Goal: Task Accomplishment & Management: Complete application form

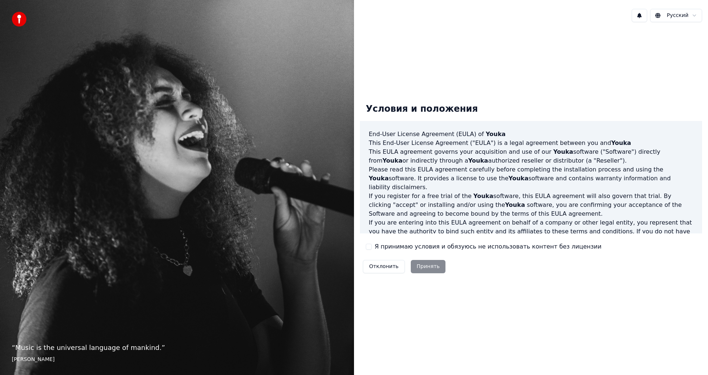
click at [425, 263] on div "Отклонить Принять" at bounding box center [404, 266] width 89 height 19
click at [371, 248] on button "Я принимаю условия и обязуюсь не использовать контент без лицензии" at bounding box center [369, 247] width 6 height 6
click at [420, 266] on button "Принять" at bounding box center [428, 266] width 35 height 13
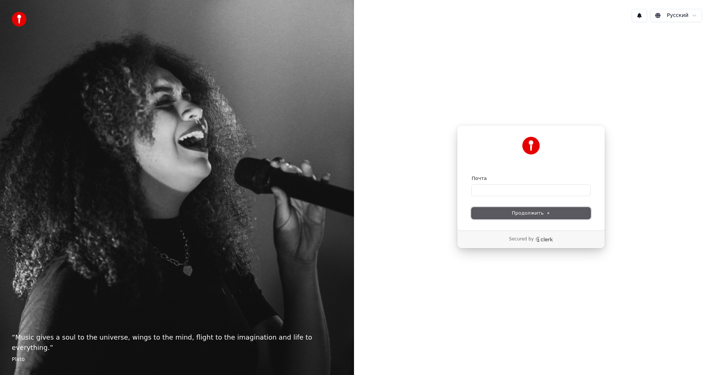
click at [533, 216] on span "Продолжить" at bounding box center [531, 213] width 39 height 7
click at [524, 243] on div "Secured by" at bounding box center [531, 240] width 148 height 18
click at [521, 241] on p "Secured by" at bounding box center [521, 239] width 25 height 6
